Goal: Information Seeking & Learning: Learn about a topic

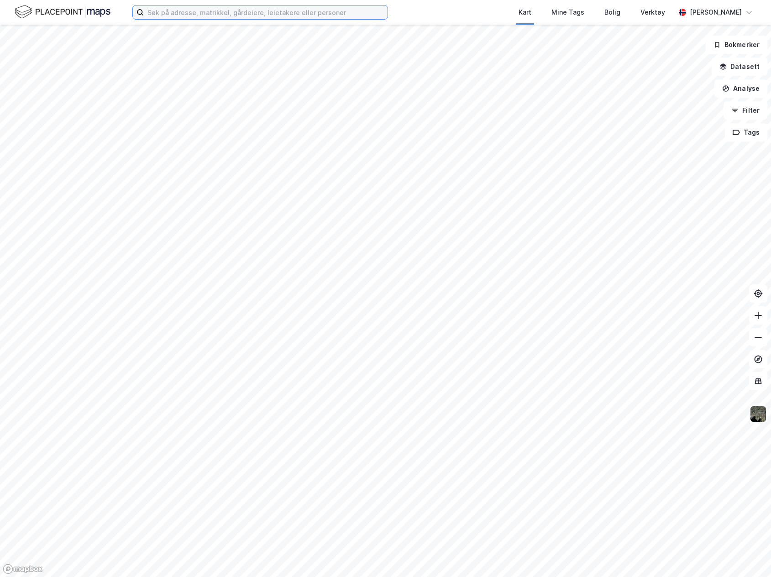
click at [288, 15] on input at bounding box center [266, 12] width 244 height 14
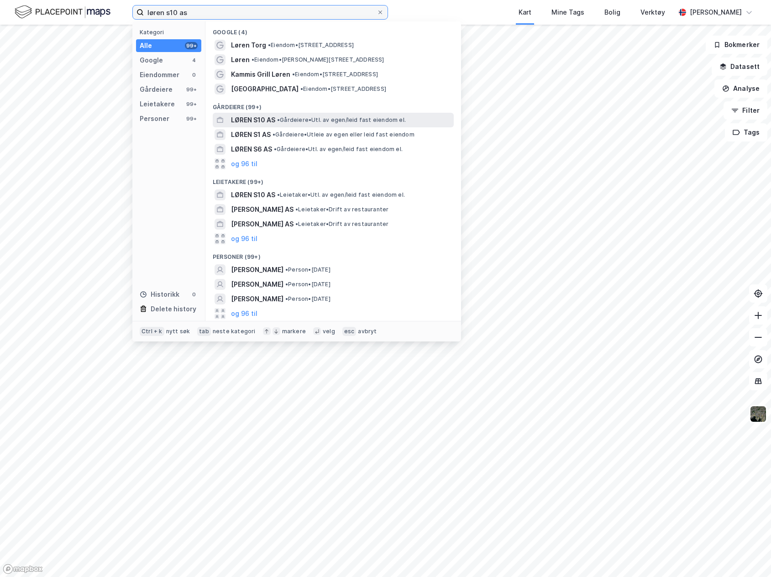
type input "løren s10 as"
click at [306, 124] on div "LØREN S10 AS • Gårdeiere • Utl. av egen/leid fast eiendom el." at bounding box center [341, 120] width 221 height 11
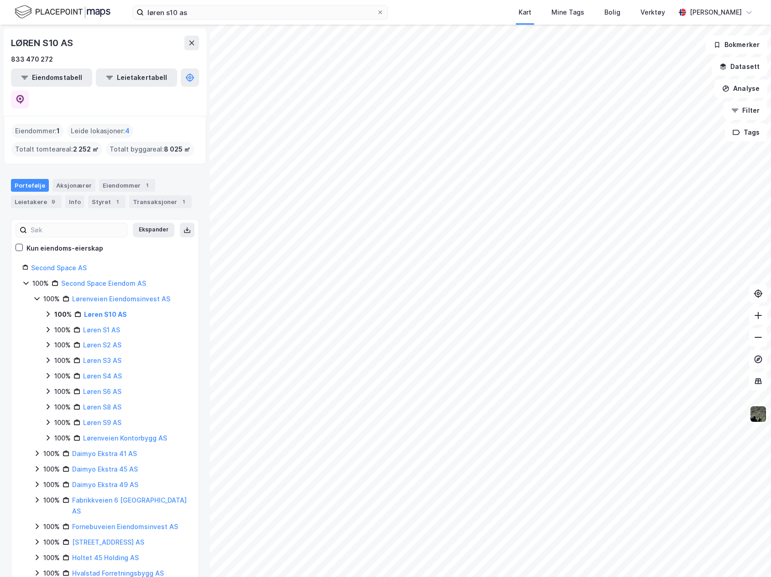
click at [47, 310] on icon at bounding box center [47, 313] width 7 height 7
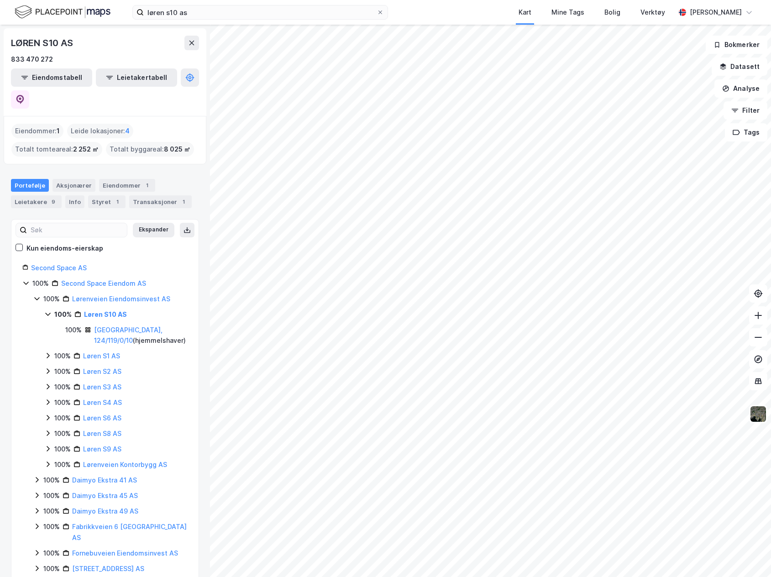
click at [47, 310] on icon at bounding box center [47, 313] width 7 height 7
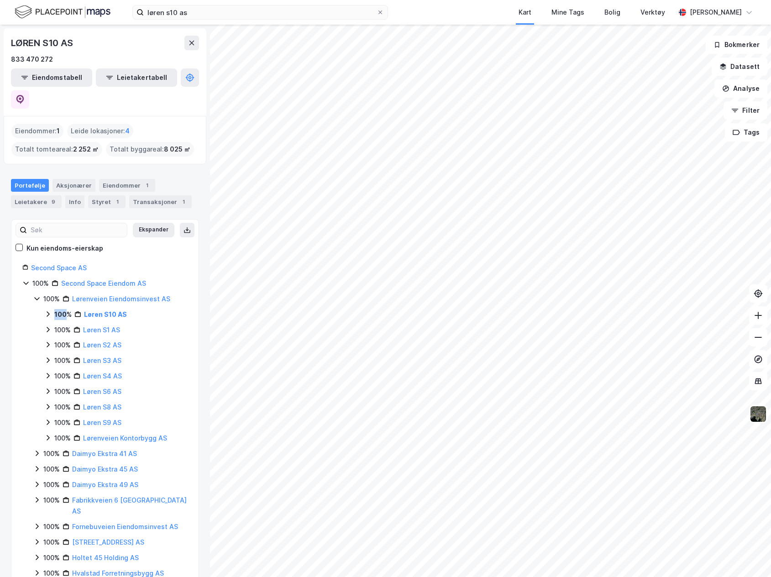
click at [47, 310] on icon at bounding box center [47, 313] width 7 height 7
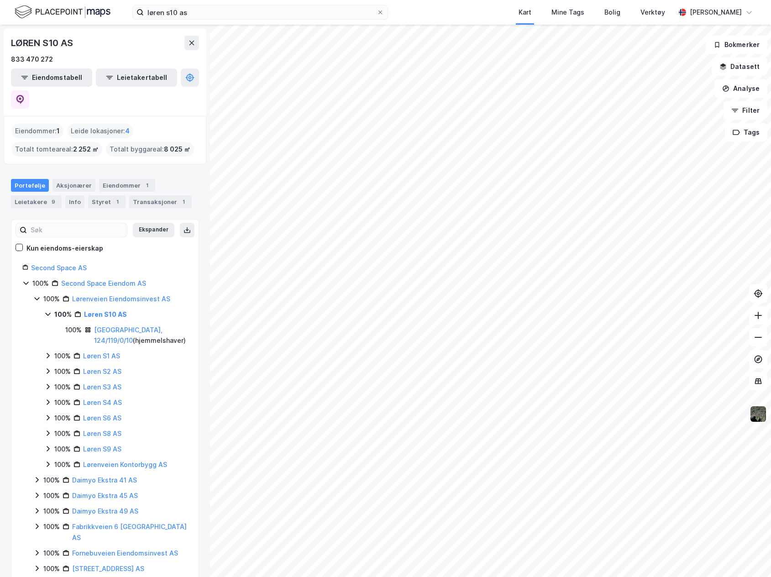
click at [47, 310] on icon at bounding box center [47, 313] width 7 height 7
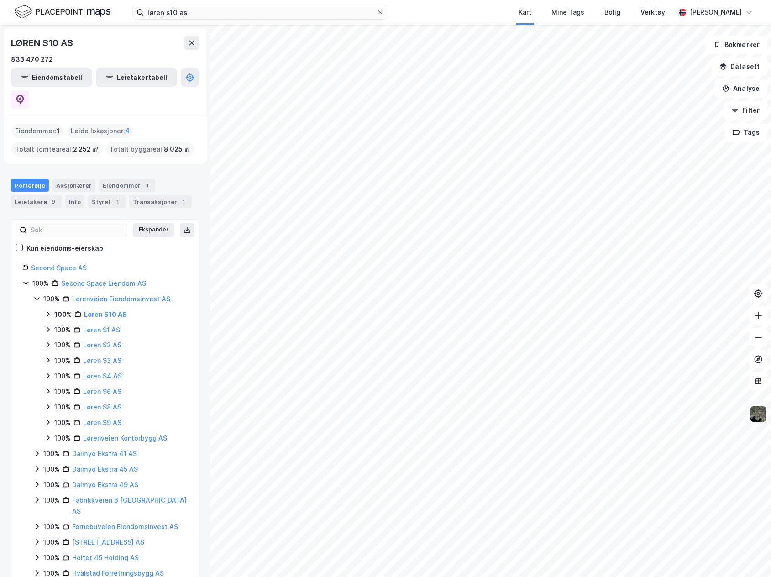
click at [47, 310] on icon at bounding box center [47, 313] width 7 height 7
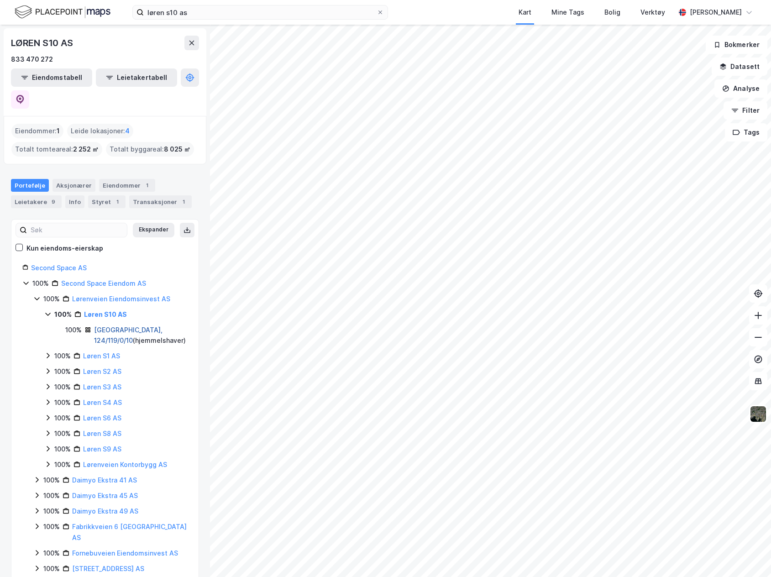
click at [110, 326] on link "[GEOGRAPHIC_DATA], 124/119/0/10" at bounding box center [128, 335] width 68 height 19
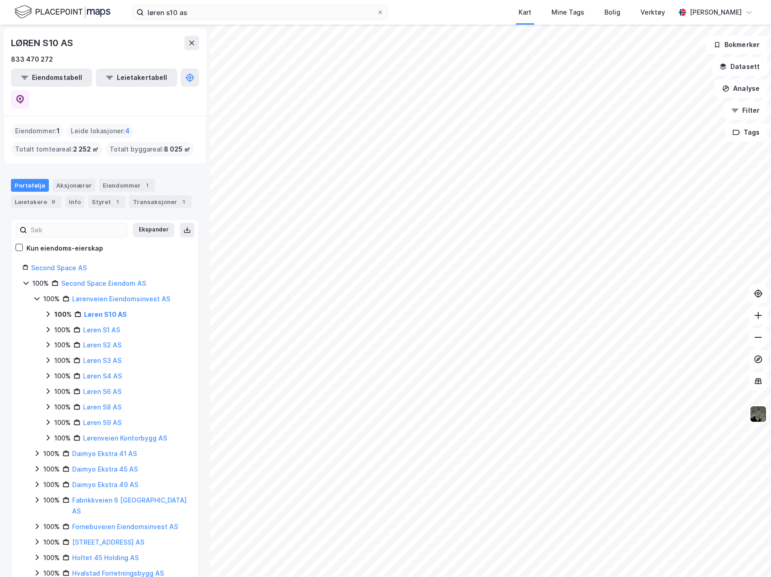
click at [45, 310] on icon at bounding box center [47, 313] width 7 height 7
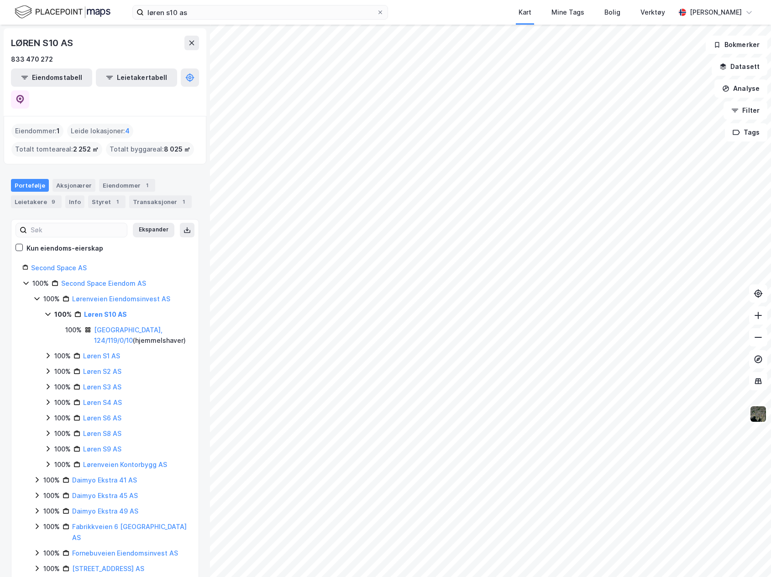
click at [48, 446] on icon at bounding box center [48, 448] width 3 height 5
click at [47, 418] on div "100% Løren S10 AS 100% [GEOGRAPHIC_DATA], 124/119/0/10 ( hjemmelshaver ) 100% L…" at bounding box center [115, 403] width 143 height 188
click at [48, 429] on icon at bounding box center [47, 432] width 7 height 7
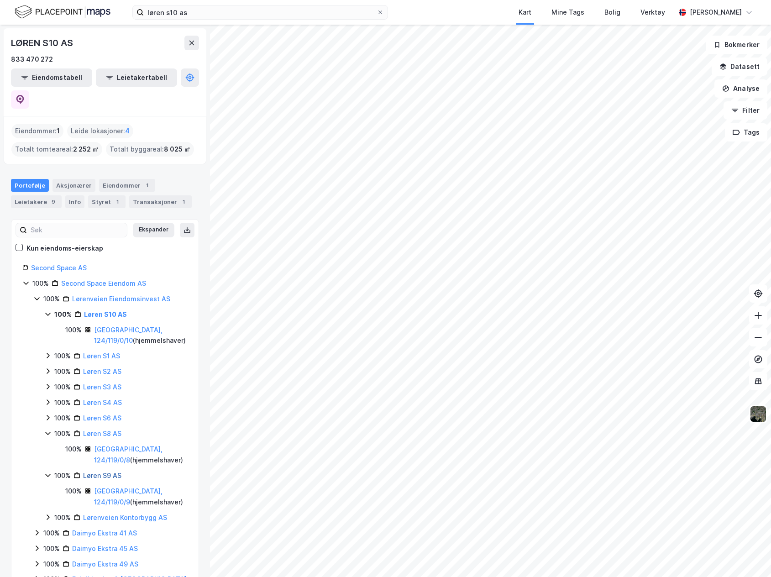
click at [99, 471] on link "Løren S9 AS" at bounding box center [102, 475] width 38 height 8
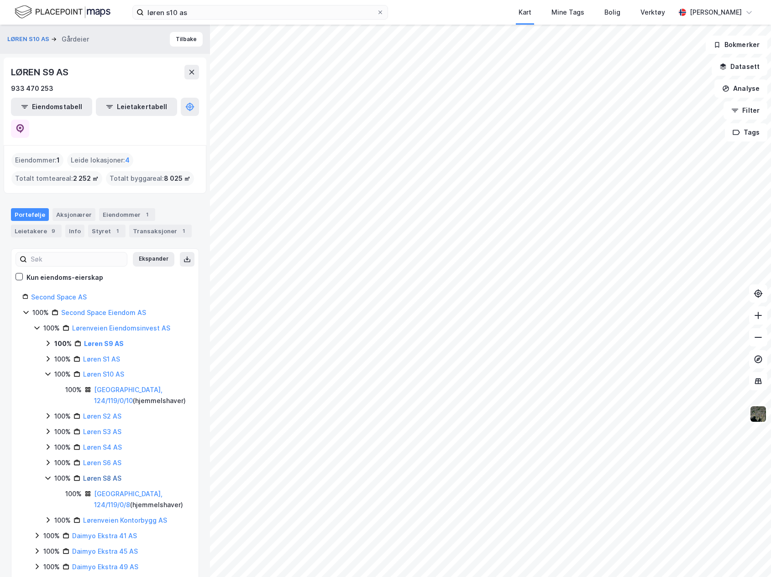
click at [94, 474] on link "Løren S8 AS" at bounding box center [102, 478] width 38 height 8
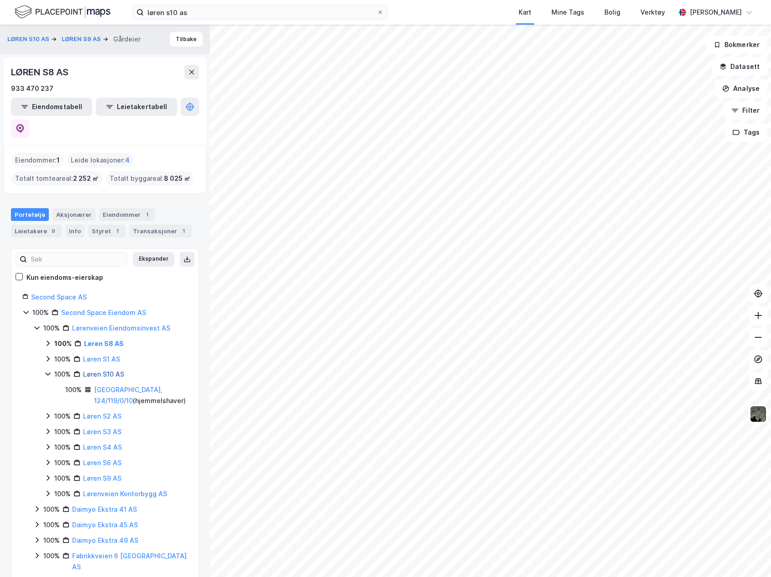
click at [104, 370] on link "Løren S10 AS" at bounding box center [103, 374] width 41 height 8
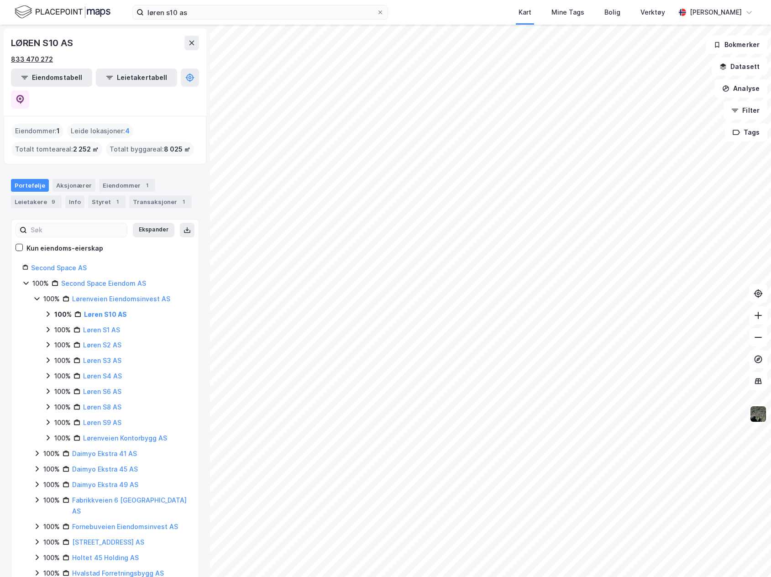
click at [21, 62] on div "833 470 272" at bounding box center [32, 59] width 42 height 11
